Goal: Task Accomplishment & Management: Use online tool/utility

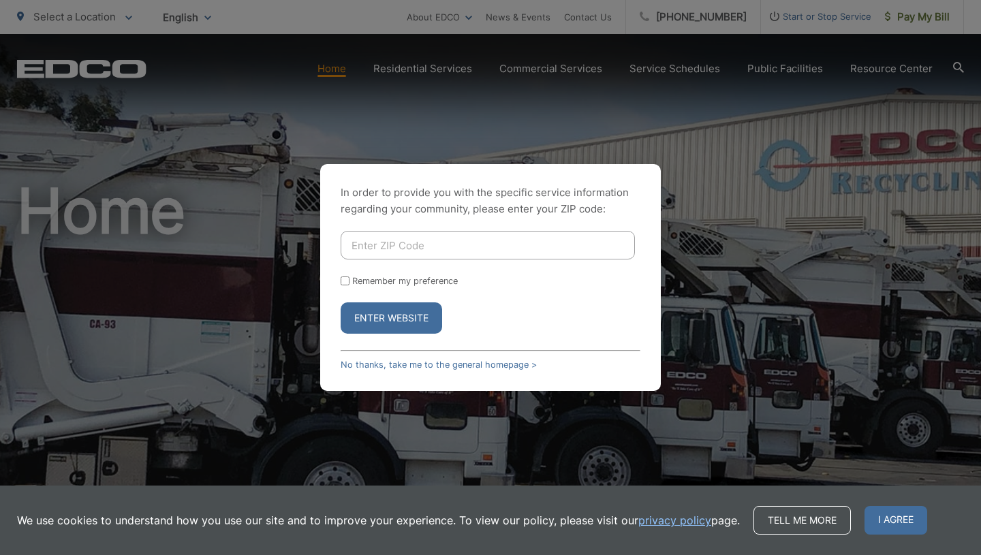
click at [388, 250] on input "Enter ZIP Code" at bounding box center [488, 245] width 294 height 29
type input "92081"
click at [341, 303] on button "Enter Website" at bounding box center [392, 318] width 102 height 31
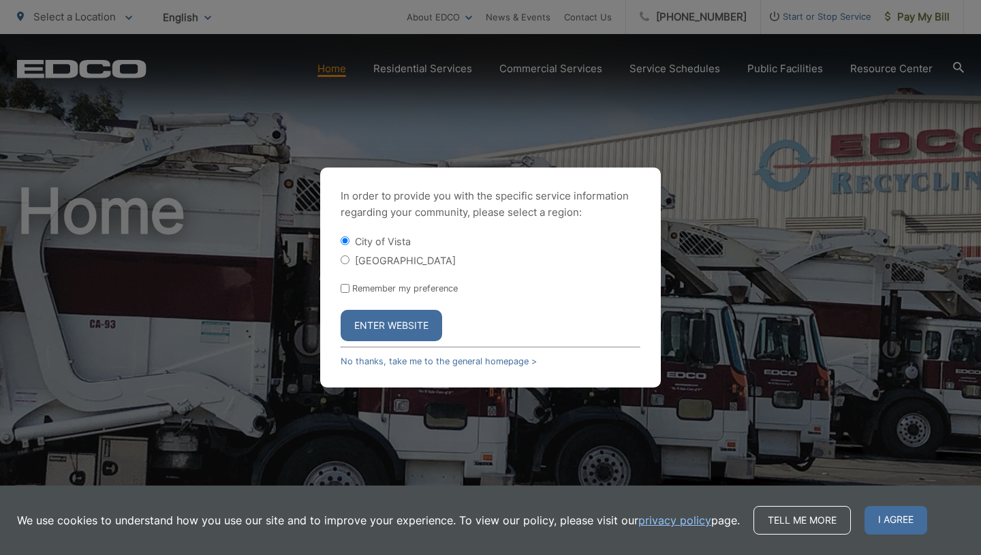
click at [397, 320] on button "Enter Website" at bounding box center [392, 325] width 102 height 31
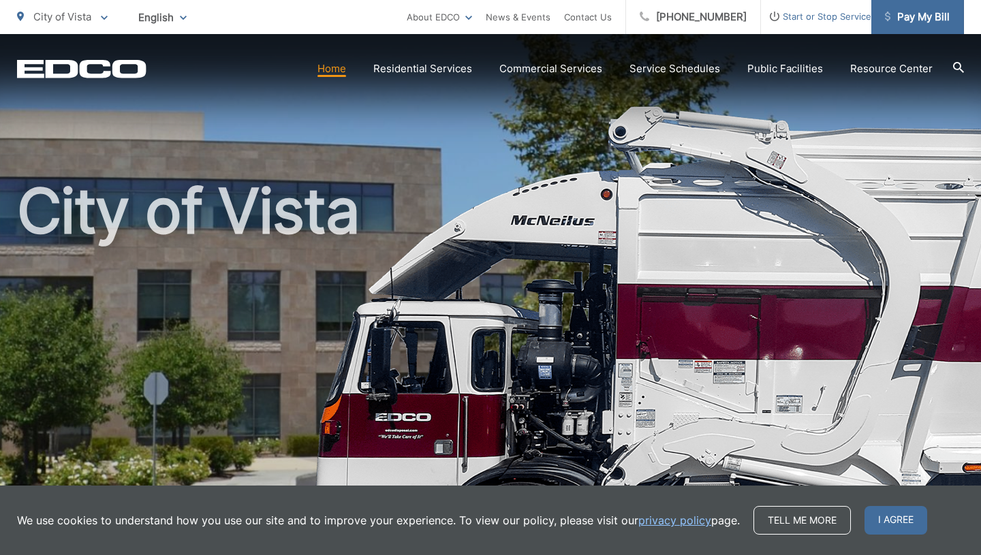
click at [908, 24] on span "Pay My Bill" at bounding box center [917, 17] width 65 height 16
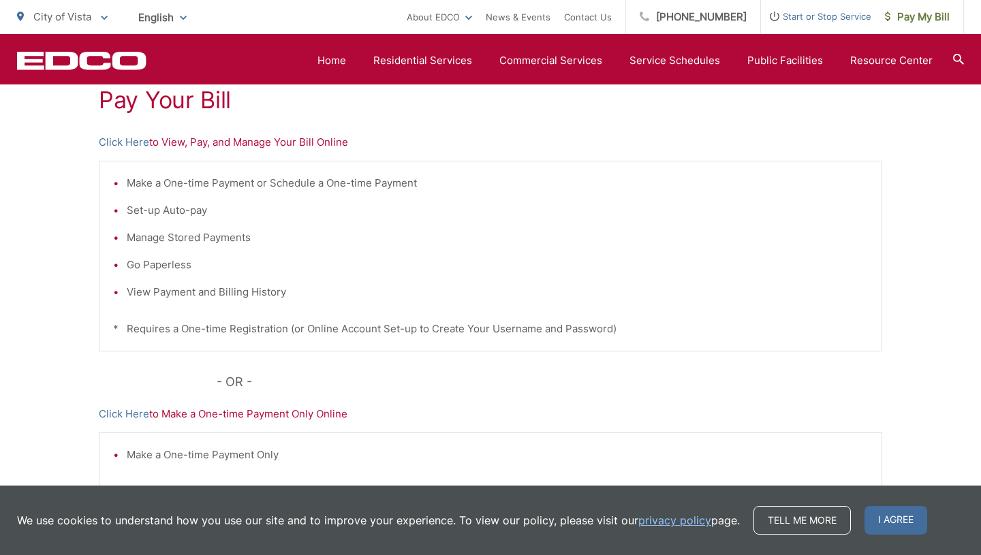
scroll to position [263, 0]
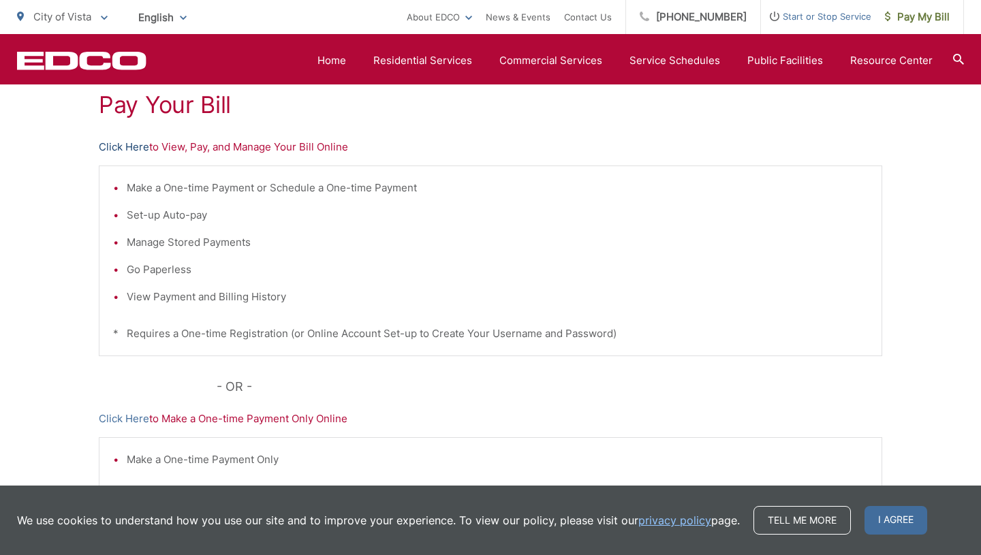
click at [127, 149] on link "Click Here" at bounding box center [124, 147] width 50 height 16
